Goal: Transaction & Acquisition: Purchase product/service

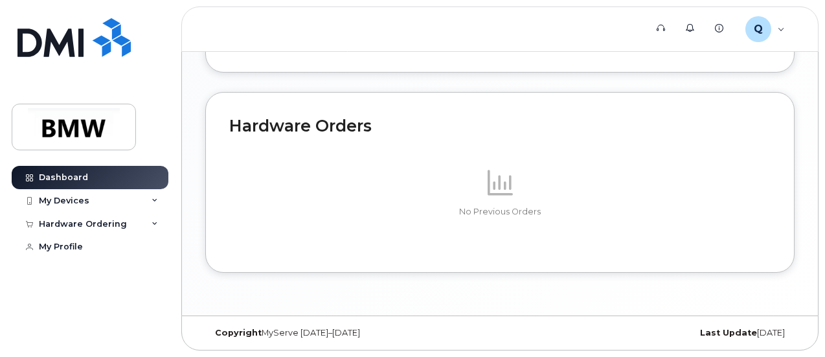
scroll to position [816, 0]
click at [155, 200] on icon at bounding box center [154, 200] width 6 height 6
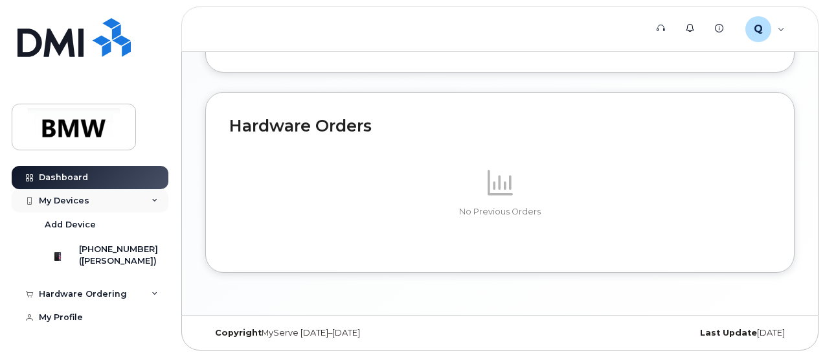
click at [155, 200] on div "My Devices" at bounding box center [90, 200] width 157 height 23
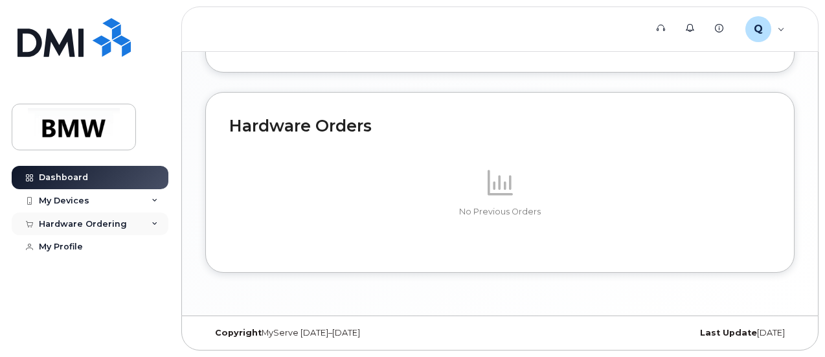
click at [154, 228] on div "Hardware Ordering" at bounding box center [90, 223] width 157 height 23
click at [113, 227] on div "Hardware Ordering" at bounding box center [83, 224] width 88 height 10
click at [111, 227] on div "Hardware Ordering" at bounding box center [83, 224] width 88 height 10
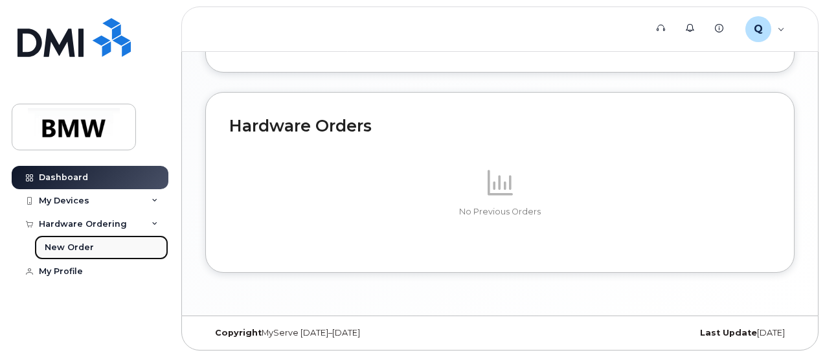
click at [85, 248] on div "New Order" at bounding box center [69, 247] width 49 height 12
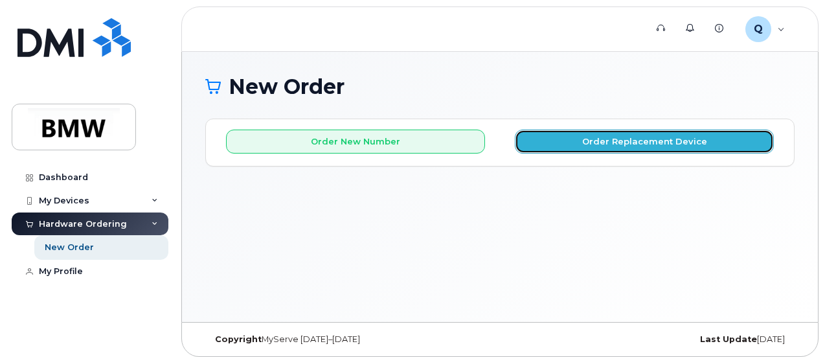
click at [580, 139] on button "Order Replacement Device" at bounding box center [644, 141] width 259 height 24
